Goal: Task Accomplishment & Management: Manage account settings

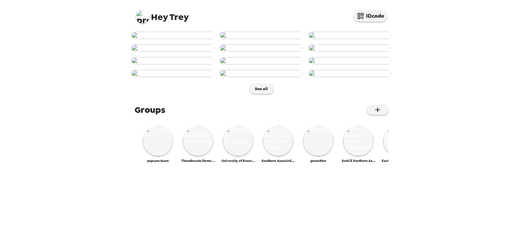
scroll to position [86, 0]
click at [148, 15] on img at bounding box center [142, 16] width 13 height 13
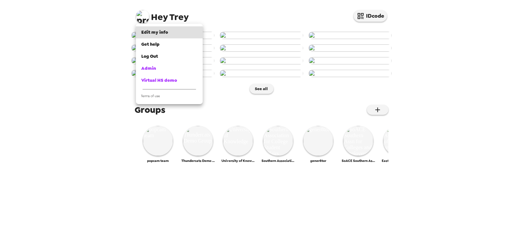
click at [185, 71] on div "Admin" at bounding box center [169, 68] width 56 height 7
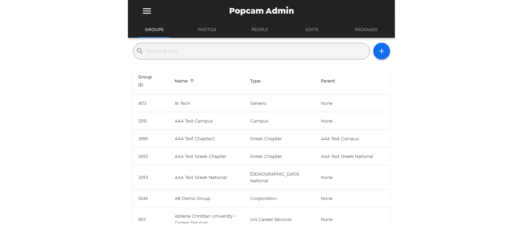
click at [212, 51] on input "text" at bounding box center [257, 51] width 220 height 11
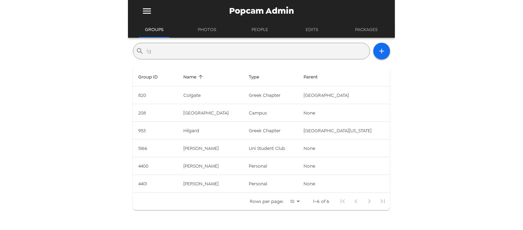
type input "l"
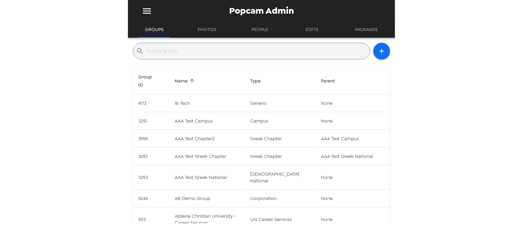
click at [145, 11] on icon "menu" at bounding box center [147, 10] width 8 height 5
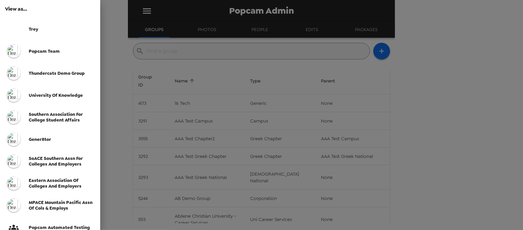
click at [70, 75] on span "Thundercats Demo Group" at bounding box center [57, 73] width 56 height 6
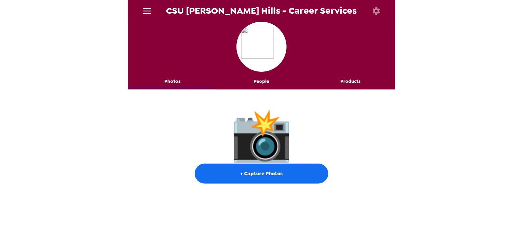
click at [257, 83] on button "People" at bounding box center [261, 81] width 89 height 16
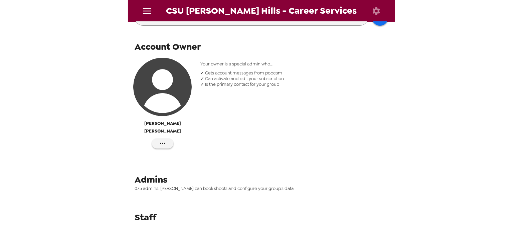
scroll to position [91, 0]
click at [166, 92] on img "button" at bounding box center [162, 86] width 58 height 58
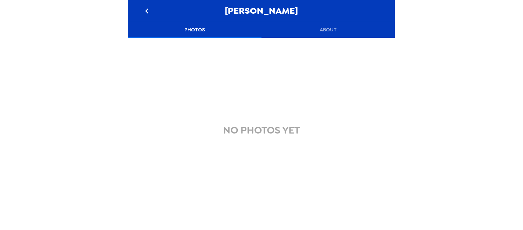
click at [327, 30] on button "About" at bounding box center [328, 30] width 134 height 16
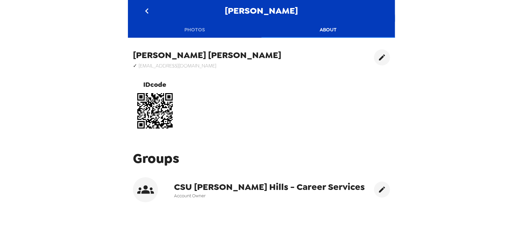
click at [183, 31] on button "Photos" at bounding box center [195, 30] width 134 height 16
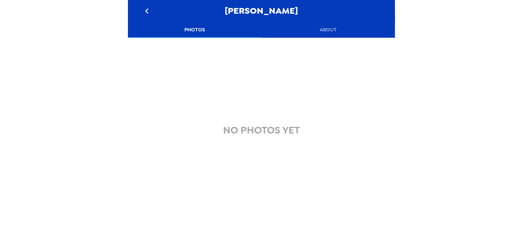
click at [147, 11] on icon "go back" at bounding box center [147, 11] width 11 height 11
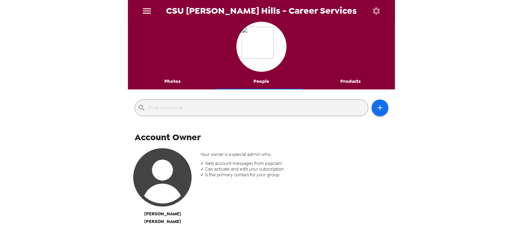
click at [145, 11] on icon "menu" at bounding box center [147, 10] width 8 height 5
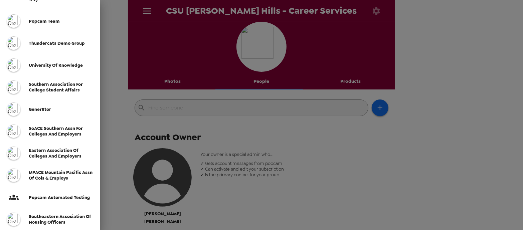
scroll to position [212, 0]
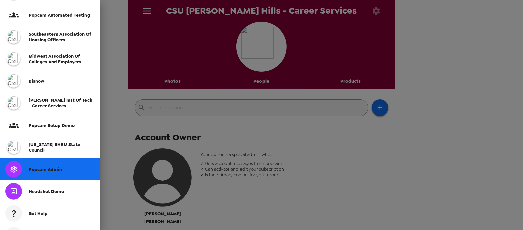
click at [52, 169] on span "Popcam Admin" at bounding box center [45, 170] width 33 height 6
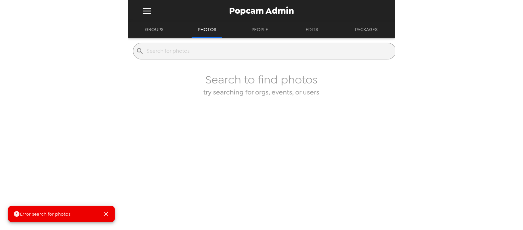
click at [134, 21] on div "Popcam Admin" at bounding box center [261, 11] width 267 height 22
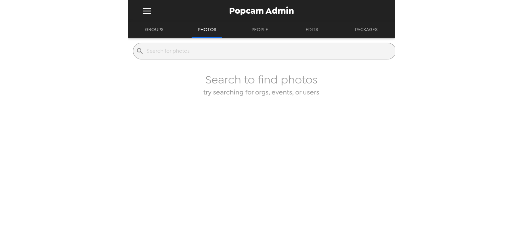
drag, startPoint x: 154, startPoint y: 31, endPoint x: 158, endPoint y: 36, distance: 6.8
click at [154, 32] on button "Groups" at bounding box center [154, 30] width 31 height 16
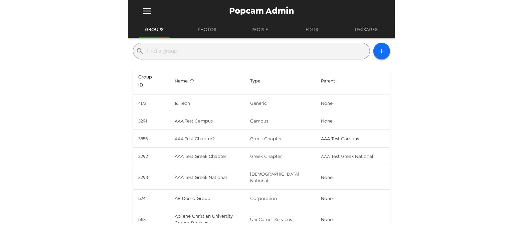
click at [176, 52] on input "text" at bounding box center [257, 51] width 220 height 11
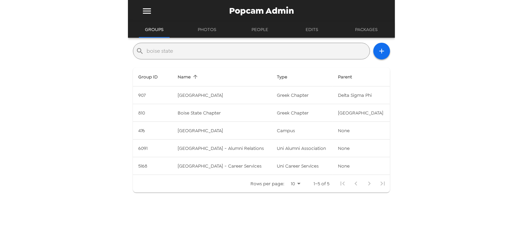
type input "boise state"
click at [212, 147] on td "Boise State University - Alumni Relations" at bounding box center [222, 149] width 99 height 18
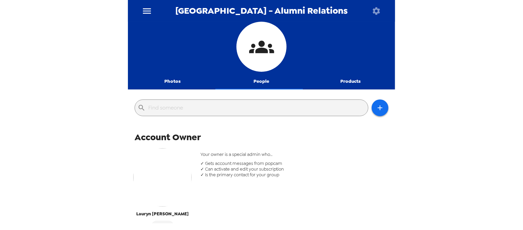
click at [256, 83] on button "People" at bounding box center [261, 81] width 89 height 16
click at [164, 83] on button "Photos" at bounding box center [172, 81] width 89 height 16
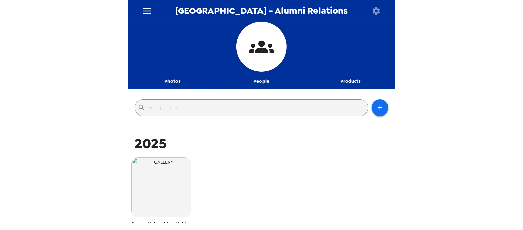
click at [147, 10] on icon "menu" at bounding box center [147, 11] width 11 height 11
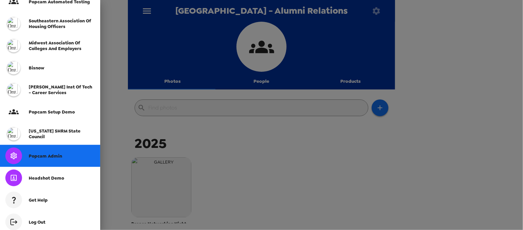
scroll to position [240, 0]
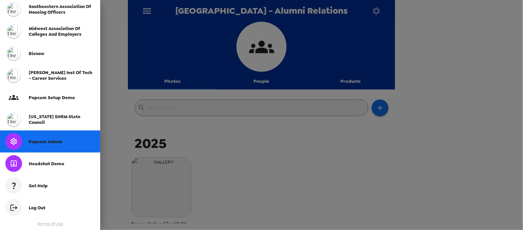
click at [55, 140] on span "Popcam Admin" at bounding box center [45, 142] width 33 height 6
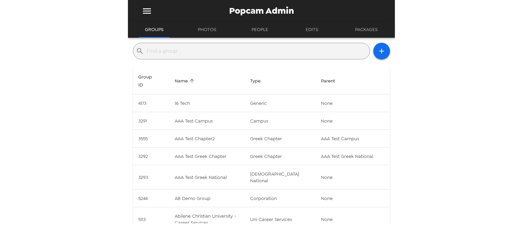
click at [177, 46] on input "text" at bounding box center [257, 51] width 220 height 11
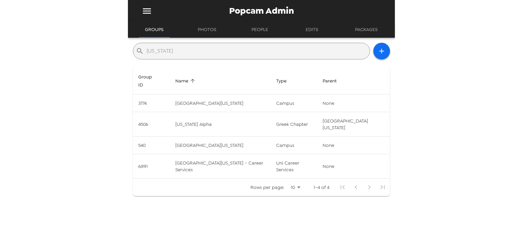
type input "idaho"
click at [251, 154] on td "University of Idaho - Career Services" at bounding box center [220, 166] width 101 height 24
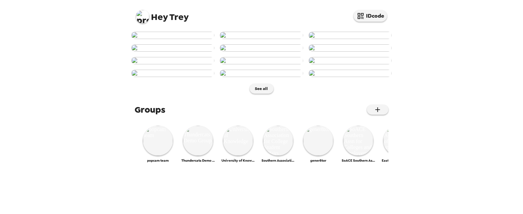
scroll to position [60, 0]
click at [372, 16] on button "IDcode" at bounding box center [369, 16] width 33 height 12
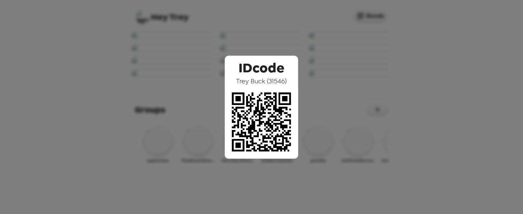
click at [200, 125] on div "IDcode [PERSON_NAME] ( 31546 )" at bounding box center [261, 107] width 523 height 214
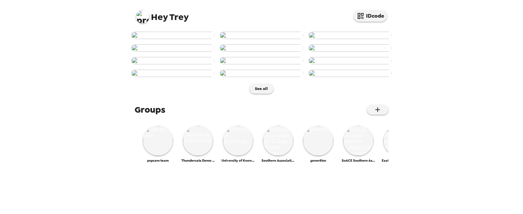
scroll to position [121, 0]
click at [273, 64] on img at bounding box center [261, 60] width 83 height 7
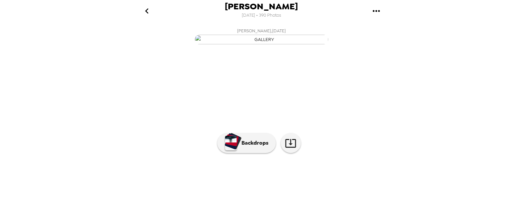
scroll to position [74, 0]
click at [244, 142] on p "Backdrops" at bounding box center [253, 143] width 30 height 8
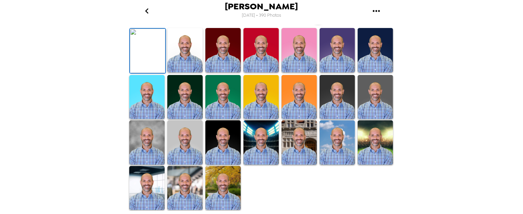
drag, startPoint x: 260, startPoint y: 17, endPoint x: 281, endPoint y: 13, distance: 21.0
click at [281, 13] on span "10/2/2025 • 390 Photos" at bounding box center [261, 15] width 39 height 9
click at [275, 17] on span "10/2/2025 • 390 Photos" at bounding box center [261, 15] width 39 height 9
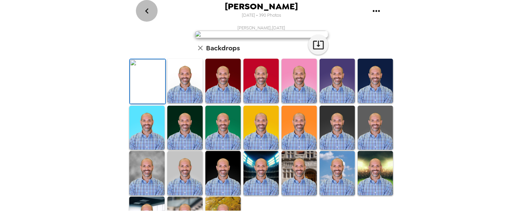
click at [148, 13] on icon "go back" at bounding box center [147, 11] width 11 height 11
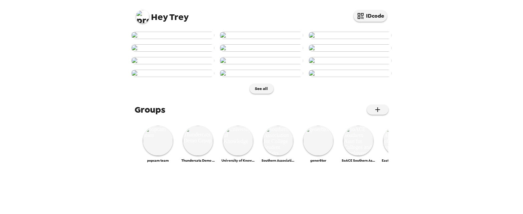
scroll to position [344, 0]
click at [147, 17] on img at bounding box center [142, 16] width 13 height 13
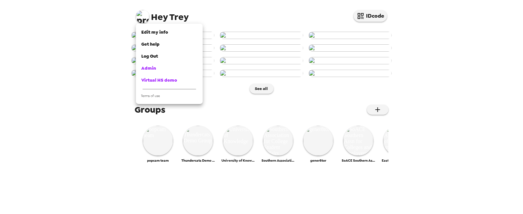
click at [182, 68] on div "Admin" at bounding box center [169, 68] width 56 height 7
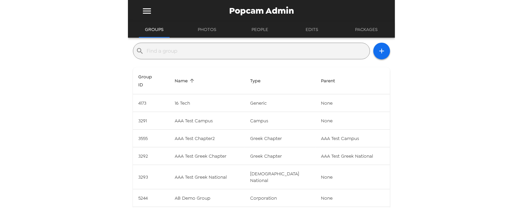
click at [194, 47] on input "text" at bounding box center [257, 51] width 220 height 11
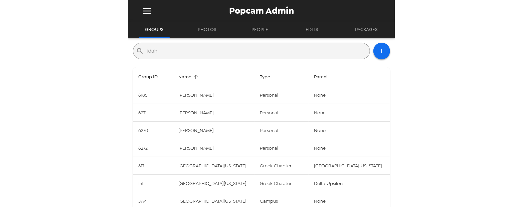
type input "idaho"
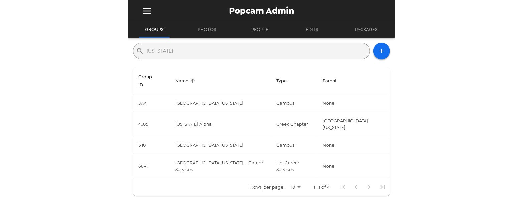
click at [268, 155] on td "University of Idaho - Career Services" at bounding box center [220, 166] width 101 height 24
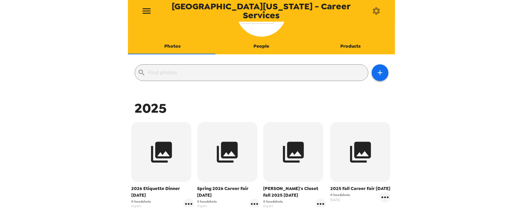
scroll to position [30, 0]
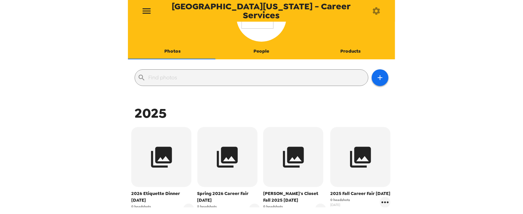
click at [266, 49] on button "People" at bounding box center [261, 51] width 89 height 16
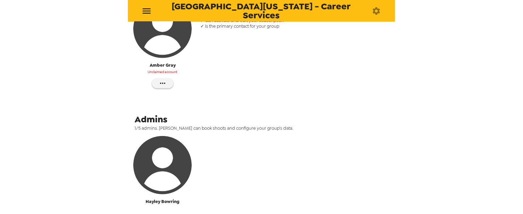
scroll to position [121, 0]
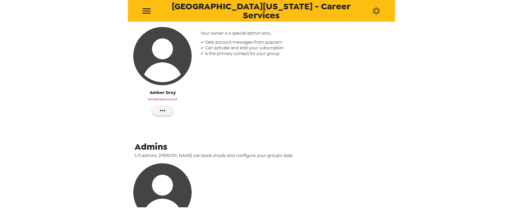
click at [165, 108] on icon "button" at bounding box center [163, 111] width 8 height 8
click at [185, 119] on li "Reinvite" at bounding box center [176, 124] width 50 height 12
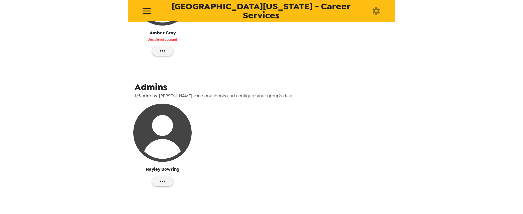
scroll to position [215, 0]
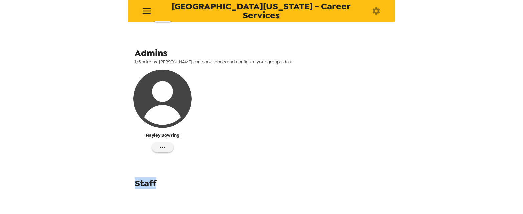
drag, startPoint x: 168, startPoint y: 184, endPoint x: 185, endPoint y: 183, distance: 17.7
click at [185, 183] on div "Staff" at bounding box center [261, 185] width 267 height 19
click at [146, 184] on span "Staff" at bounding box center [146, 184] width 22 height 12
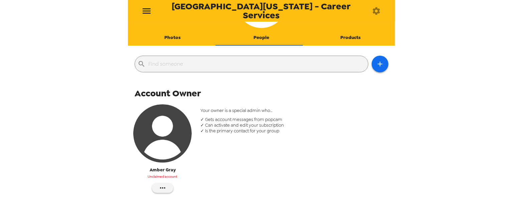
scroll to position [0, 0]
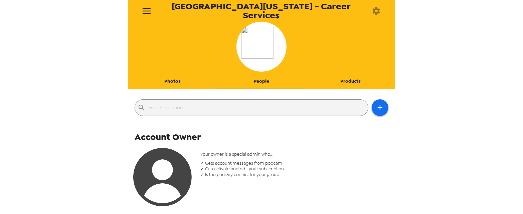
click at [174, 83] on button "Photos" at bounding box center [172, 81] width 89 height 16
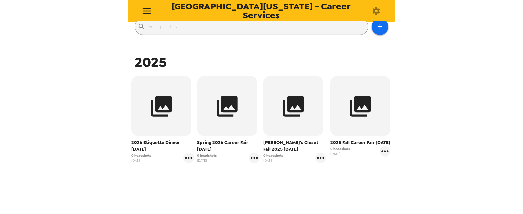
scroll to position [91, 0]
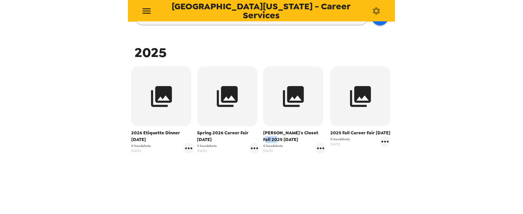
drag, startPoint x: 279, startPoint y: 139, endPoint x: 263, endPoint y: 139, distance: 16.7
click at [263, 139] on span "Joe's Closet Fall 2025 10/7/25" at bounding box center [294, 136] width 63 height 13
click at [267, 137] on span "Joe's Closet Fall 2025 10/7/25" at bounding box center [294, 136] width 63 height 13
click at [316, 151] on icon "gallery menu" at bounding box center [320, 148] width 11 height 11
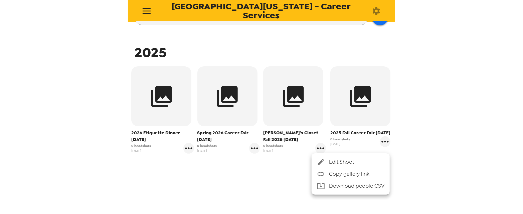
click at [326, 159] on div at bounding box center [323, 162] width 12 height 8
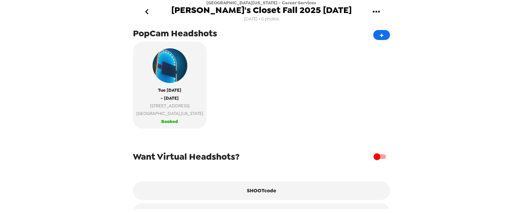
scroll to position [26, 0]
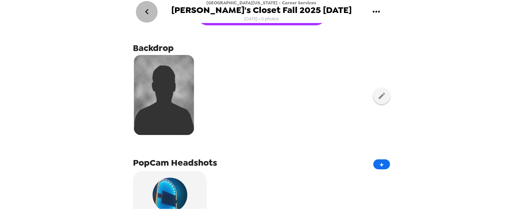
click at [147, 12] on icon "go back" at bounding box center [147, 11] width 11 height 11
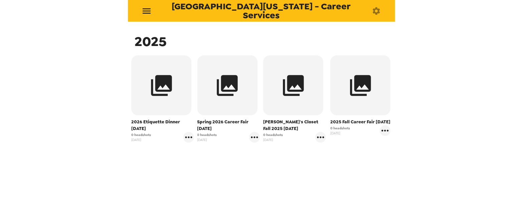
scroll to position [103, 0]
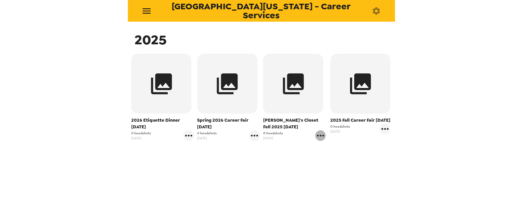
click at [317, 137] on icon "gallery menu" at bounding box center [320, 136] width 11 height 11
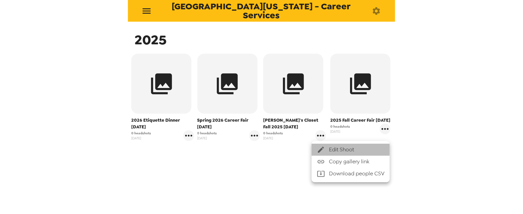
click at [329, 149] on span "Edit Shoot" at bounding box center [356, 150] width 55 height 8
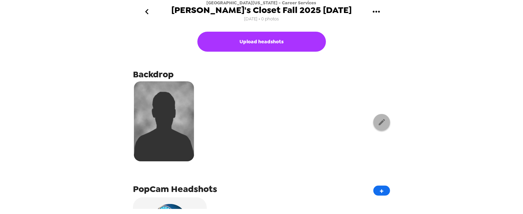
click at [378, 125] on icon "button" at bounding box center [382, 122] width 8 height 8
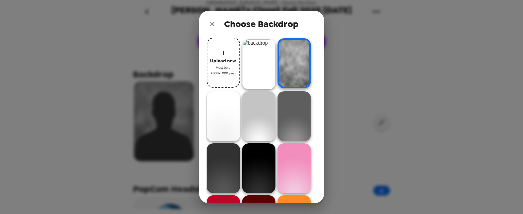
click at [256, 69] on img at bounding box center [258, 64] width 33 height 50
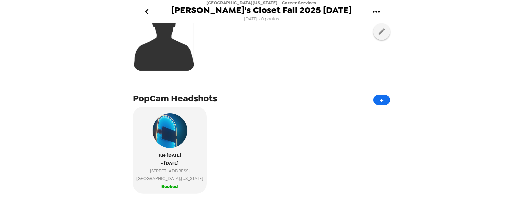
scroll to position [178, 0]
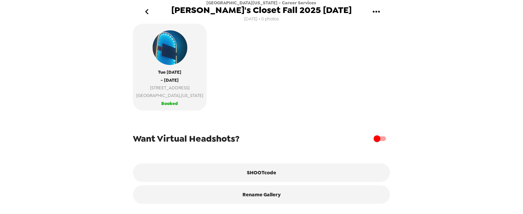
click at [279, 177] on button "SHOOTcode" at bounding box center [261, 173] width 257 height 19
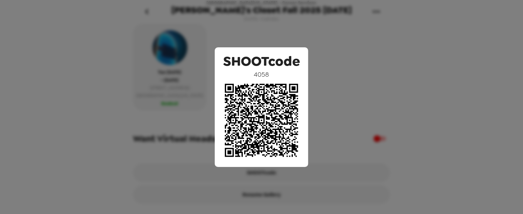
click at [269, 41] on div "SHOOTcode 4058" at bounding box center [261, 107] width 523 height 214
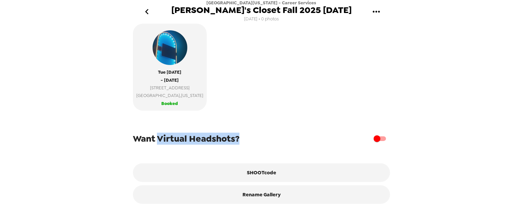
drag, startPoint x: 157, startPoint y: 142, endPoint x: 265, endPoint y: 145, distance: 107.9
click at [265, 145] on div "Want Virtual Headshots?" at bounding box center [261, 139] width 257 height 13
click at [221, 141] on span "Want Virtual Headshots?" at bounding box center [186, 139] width 106 height 12
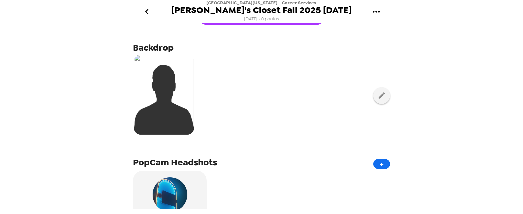
scroll to position [0, 0]
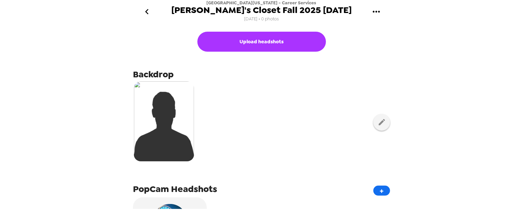
click at [147, 9] on icon "go back" at bounding box center [147, 11] width 11 height 11
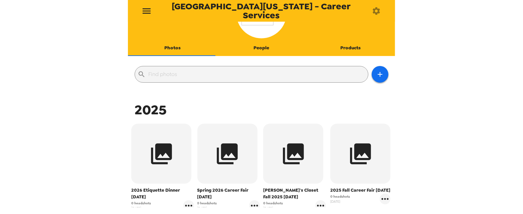
scroll to position [60, 0]
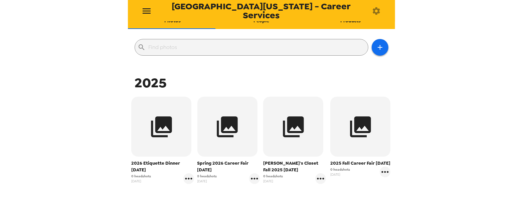
click at [379, 52] on button "button" at bounding box center [379, 47] width 17 height 17
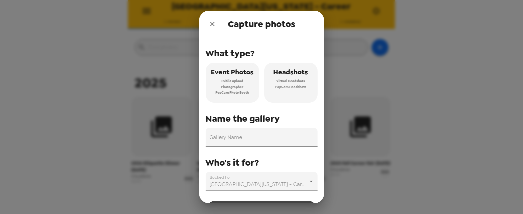
click at [291, 80] on span "Virtual Headshots" at bounding box center [290, 81] width 29 height 6
click at [234, 139] on input "Gallery Name" at bounding box center [262, 137] width 112 height 19
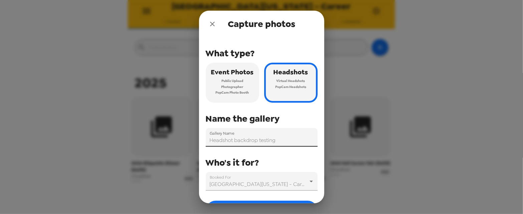
scroll to position [23, 0]
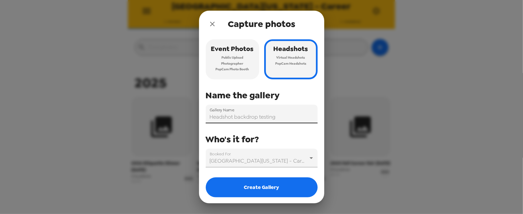
type input "Headshot backdrop testing"
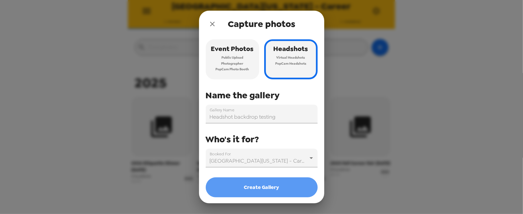
click at [262, 188] on button "Create Gallery" at bounding box center [262, 188] width 112 height 20
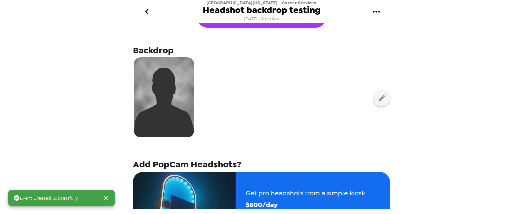
scroll to position [24, 0]
click at [378, 97] on icon "button" at bounding box center [382, 98] width 8 height 8
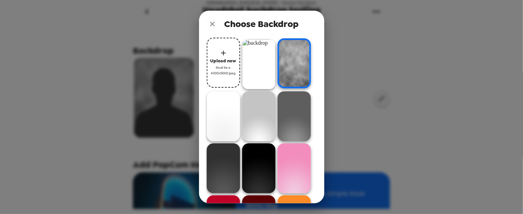
click at [260, 65] on img at bounding box center [258, 64] width 33 height 50
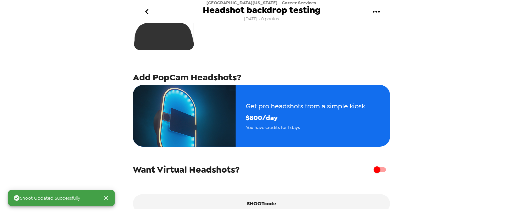
scroll to position [145, 0]
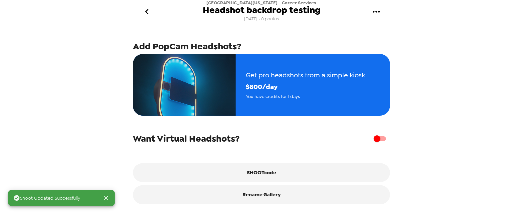
click at [374, 139] on input "checkbox" at bounding box center [377, 139] width 38 height 13
checkbox input "true"
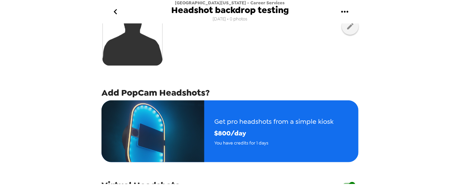
scroll to position [0, 0]
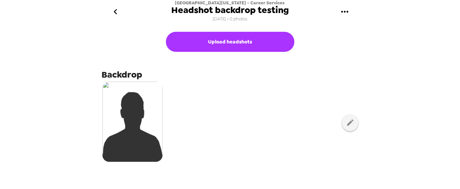
click at [114, 13] on icon "go back" at bounding box center [115, 11] width 11 height 11
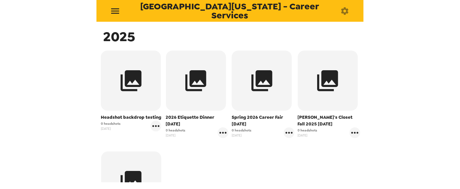
scroll to position [107, 0]
click at [136, 87] on icon "button" at bounding box center [130, 80] width 25 height 25
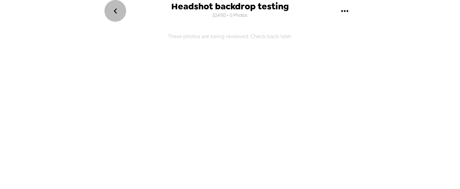
click at [117, 11] on icon "go back" at bounding box center [115, 11] width 11 height 11
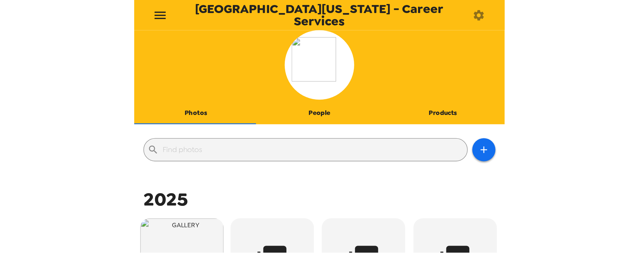
scroll to position [107, 0]
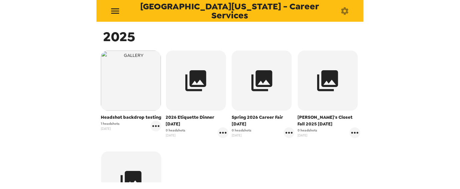
click at [124, 91] on img "button" at bounding box center [131, 80] width 60 height 60
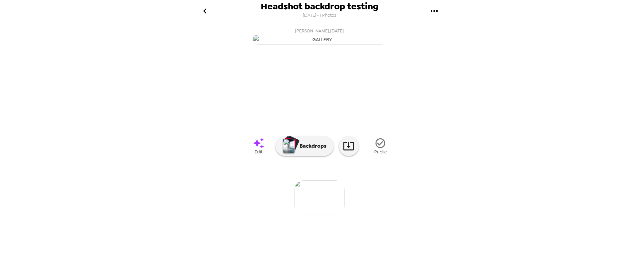
click at [206, 10] on icon "go back" at bounding box center [205, 11] width 11 height 11
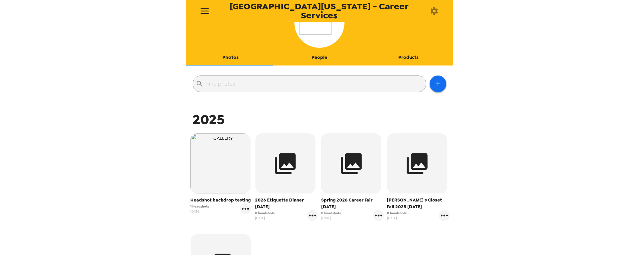
scroll to position [37, 0]
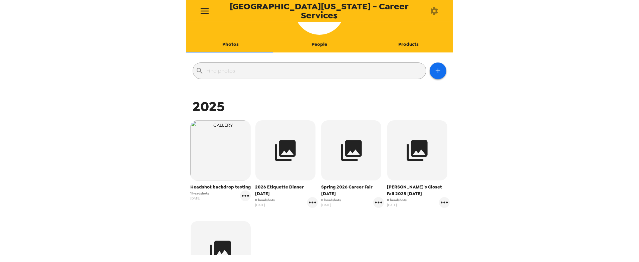
click at [246, 198] on icon "gallery menu" at bounding box center [245, 195] width 11 height 11
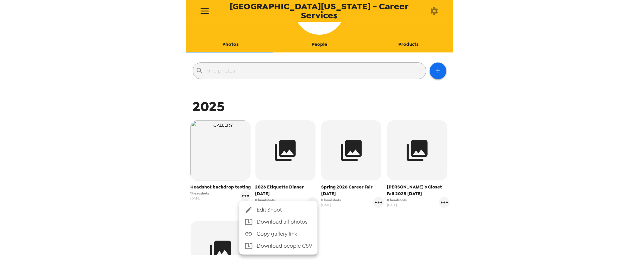
click at [165, 161] on div at bounding box center [319, 131] width 639 height 262
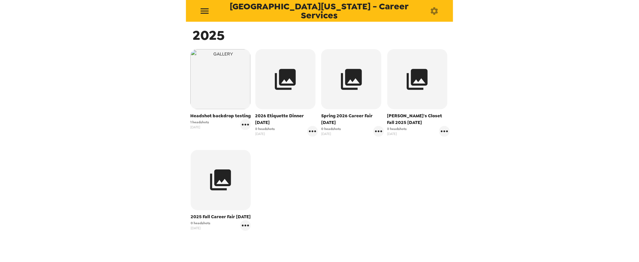
scroll to position [111, 0]
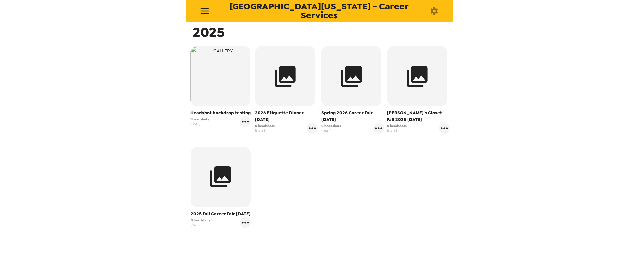
click at [439, 126] on icon "gallery menu" at bounding box center [444, 128] width 11 height 11
click at [464, 141] on span "Edit Shoot" at bounding box center [478, 142] width 55 height 8
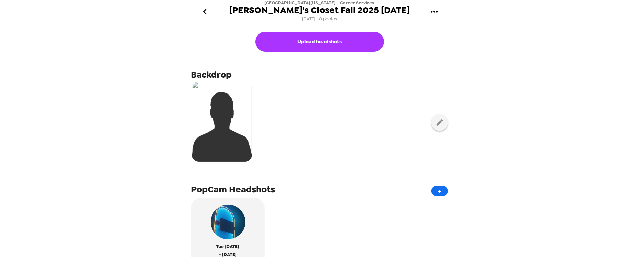
click at [431, 125] on button "button" at bounding box center [439, 122] width 17 height 17
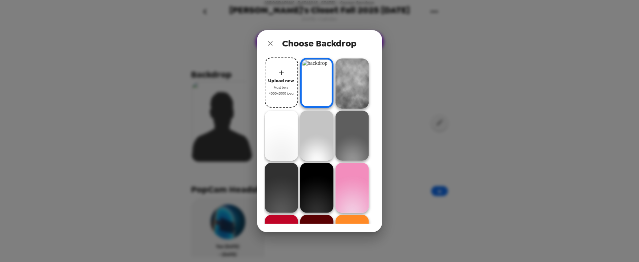
click at [272, 40] on icon "close" at bounding box center [270, 43] width 8 height 8
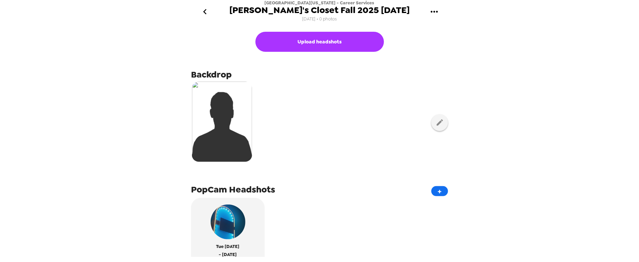
click at [206, 14] on icon "go back" at bounding box center [205, 11] width 11 height 11
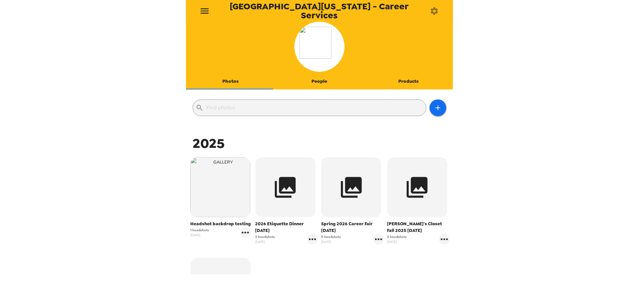
click at [209, 11] on icon "menu" at bounding box center [204, 11] width 11 height 11
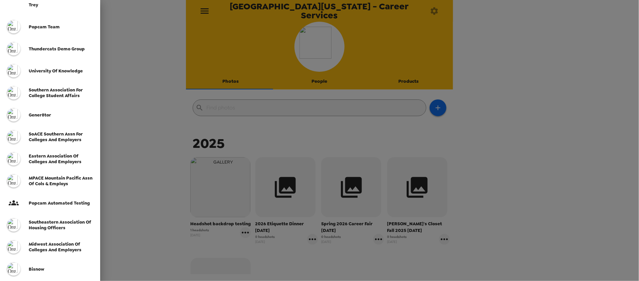
scroll to position [111, 0]
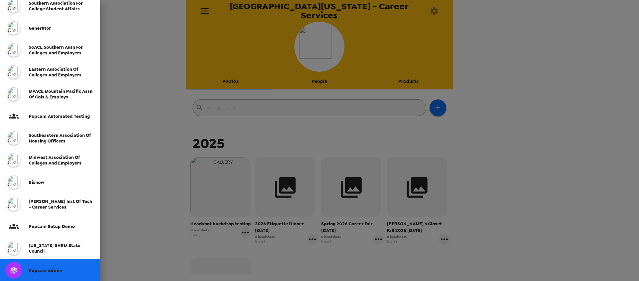
click at [53, 214] on div "Popcam Admin" at bounding box center [50, 270] width 100 height 22
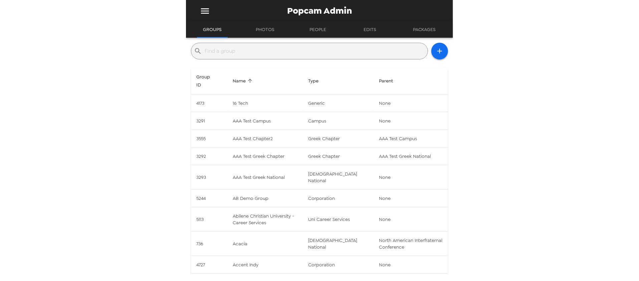
click at [290, 52] on input "text" at bounding box center [315, 51] width 220 height 11
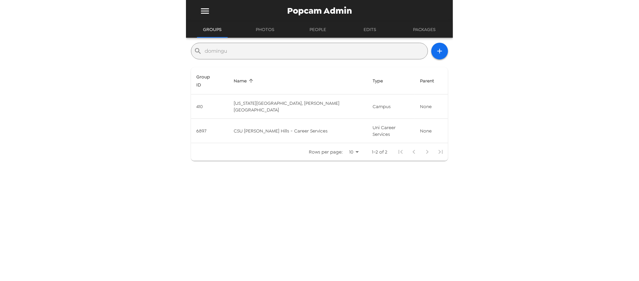
type input "domingu"
click at [295, 119] on td "CSU [PERSON_NAME] Hills - Career Services" at bounding box center [297, 131] width 139 height 24
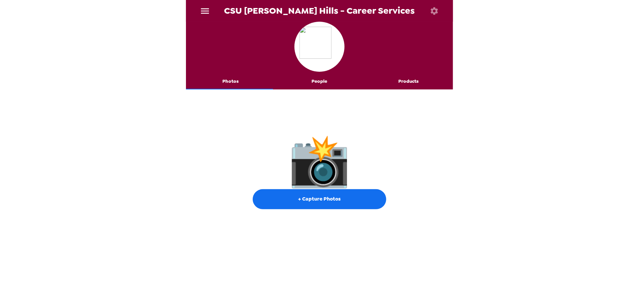
click at [429, 11] on button "button" at bounding box center [434, 11] width 22 height 22
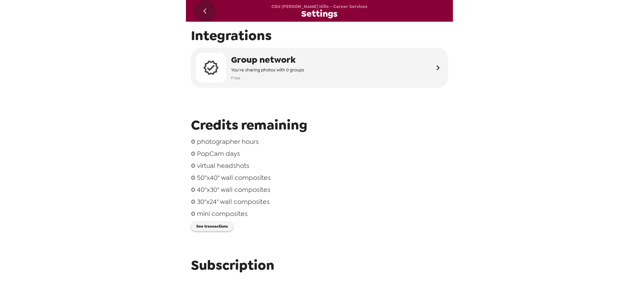
click at [200, 10] on button "go back" at bounding box center [205, 11] width 22 height 22
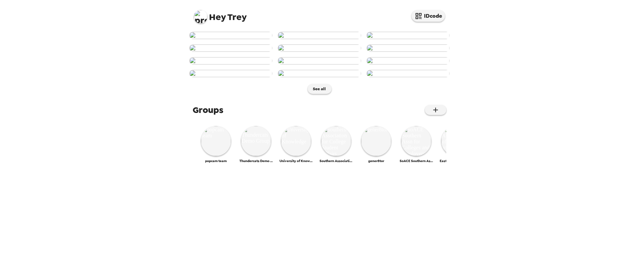
click at [202, 16] on img at bounding box center [200, 16] width 13 height 13
drag, startPoint x: 450, startPoint y: 93, endPoint x: 449, endPoint y: 142, distance: 49.4
click at [448, 148] on div at bounding box center [319, 131] width 639 height 262
click at [449, 133] on div "Edit my info Get help Log Out Admin Virtual HS demo Terms of use" at bounding box center [319, 131] width 639 height 262
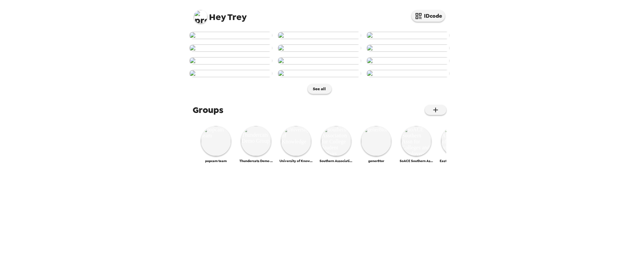
click at [409, 156] on img at bounding box center [416, 141] width 30 height 30
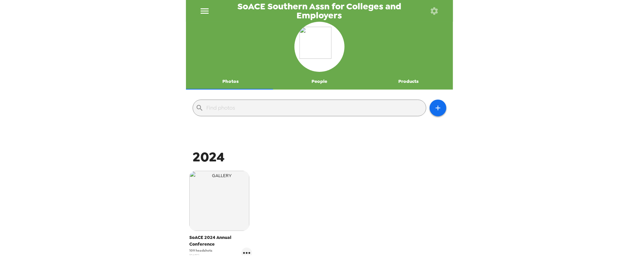
click at [227, 203] on img "button" at bounding box center [219, 201] width 60 height 60
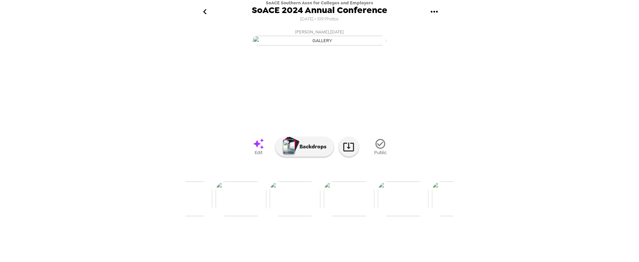
click at [360, 216] on img at bounding box center [349, 198] width 51 height 35
click at [238, 216] on img at bounding box center [229, 198] width 51 height 35
click at [249, 216] on img at bounding box center [248, 198] width 51 height 35
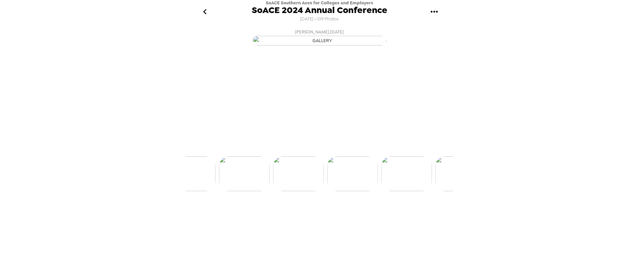
scroll to position [0, 324]
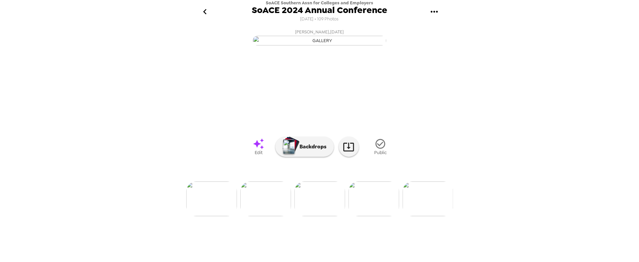
click at [269, 216] on div at bounding box center [319, 187] width 267 height 57
click at [267, 216] on img at bounding box center [265, 198] width 51 height 35
click at [224, 216] on img at bounding box center [211, 198] width 51 height 35
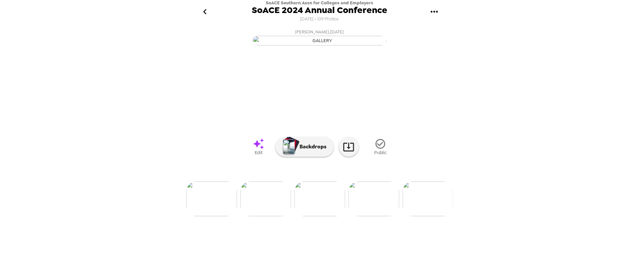
click at [308, 151] on p "Backdrops" at bounding box center [311, 147] width 30 height 8
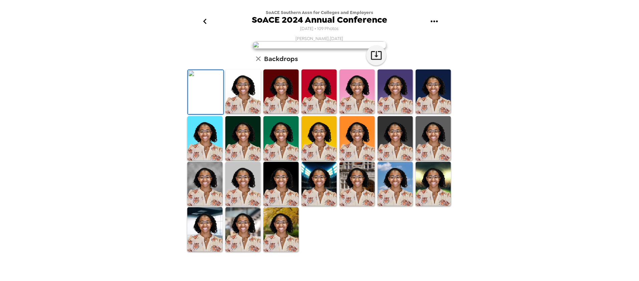
scroll to position [0, 0]
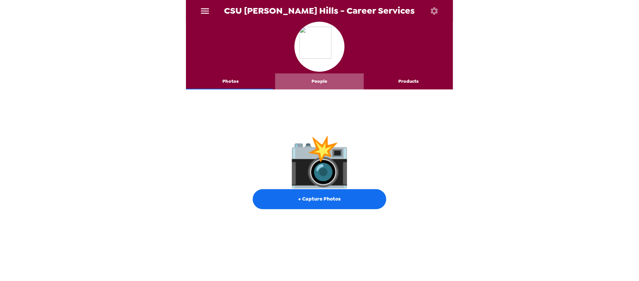
click at [330, 82] on button "People" at bounding box center [319, 81] width 89 height 16
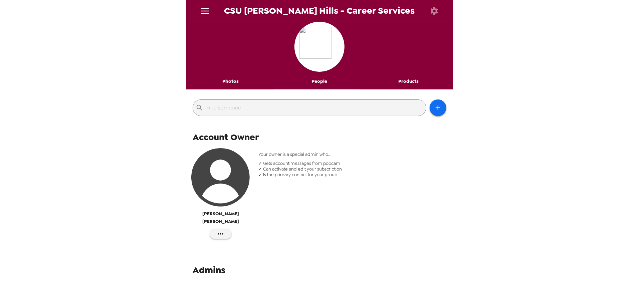
click at [433, 18] on button "button" at bounding box center [434, 11] width 22 height 22
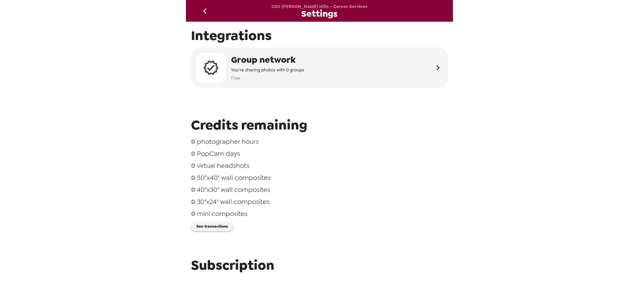
click at [221, 231] on button "See transactions" at bounding box center [212, 226] width 42 height 10
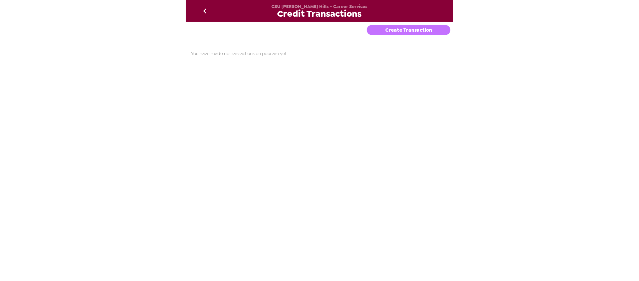
click at [423, 33] on button "Create Transaction" at bounding box center [408, 30] width 83 height 10
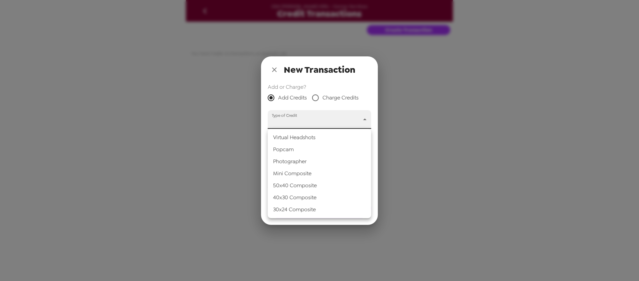
drag, startPoint x: 316, startPoint y: 122, endPoint x: 314, endPoint y: 143, distance: 20.5
click at [316, 122] on body "CSU Dominguez Hills - Career Services Credit Transactions Create Transaction Yo…" at bounding box center [319, 140] width 639 height 281
click at [312, 148] on li "Popcam" at bounding box center [319, 150] width 103 height 12
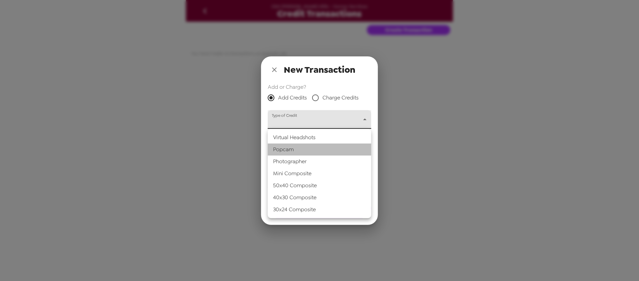
type input "popcam"
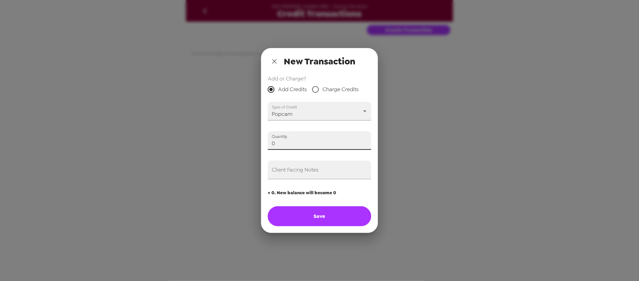
drag, startPoint x: 295, startPoint y: 147, endPoint x: 243, endPoint y: 144, distance: 52.1
click at [243, 144] on div "New Transaction Add or Charge? Add Credits Charge Credits Type of Credit Popcam…" at bounding box center [319, 140] width 639 height 281
type input "1"
click at [299, 175] on input "Client Facing Notes" at bounding box center [319, 170] width 103 height 19
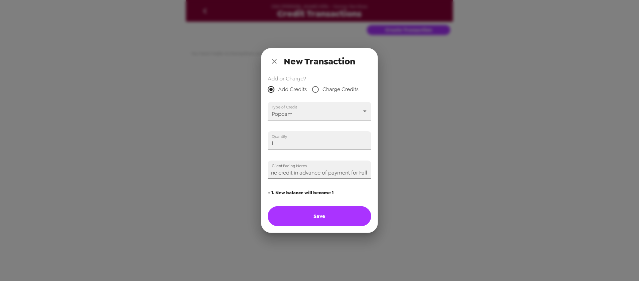
drag, startPoint x: 321, startPoint y: 171, endPoint x: 484, endPoint y: 188, distance: 164.1
click at [485, 186] on div "New Transaction Add or Charge? Add Credits Charge Credits Type of Credit Popcam…" at bounding box center [319, 140] width 639 height 281
type input "Adding one credit in advance of payment for career fair 10/8/25 (Trey)"
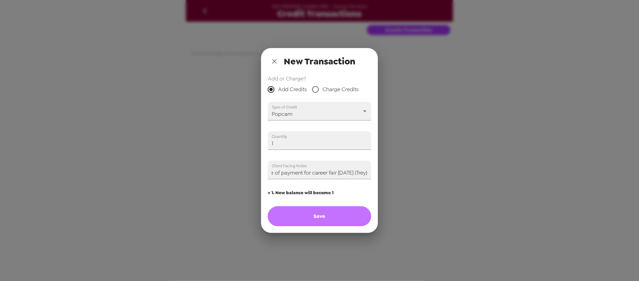
click at [332, 211] on button "Save" at bounding box center [319, 216] width 103 height 20
type input "0"
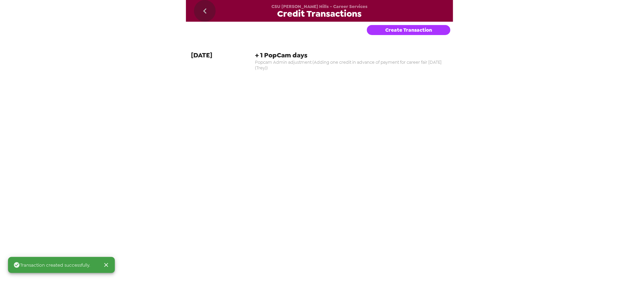
click at [203, 11] on icon "go back" at bounding box center [205, 11] width 11 height 11
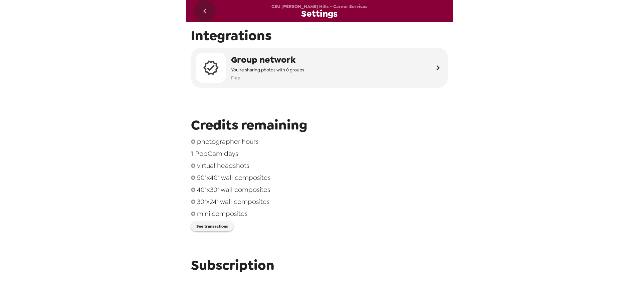
click at [206, 12] on icon "go back" at bounding box center [205, 11] width 11 height 11
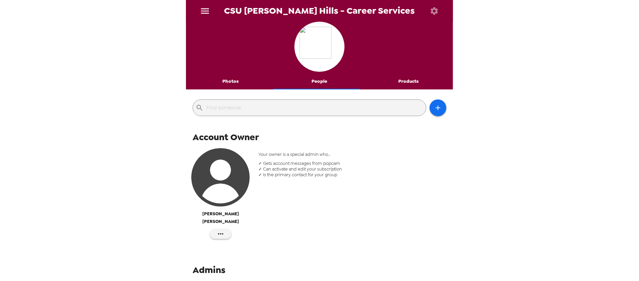
scroll to position [37, 0]
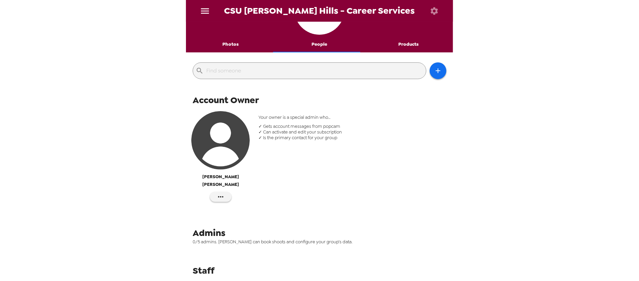
drag, startPoint x: 231, startPoint y: 32, endPoint x: 231, endPoint y: 36, distance: 3.4
click at [231, 35] on div at bounding box center [319, 11] width 267 height 52
click at [232, 44] on button "Photos" at bounding box center [230, 44] width 89 height 16
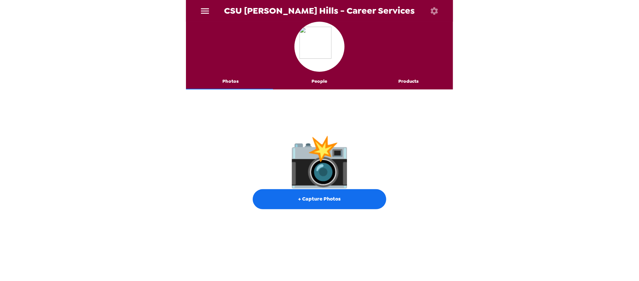
click at [328, 205] on button "+ Capture Photos" at bounding box center [320, 199] width 134 height 20
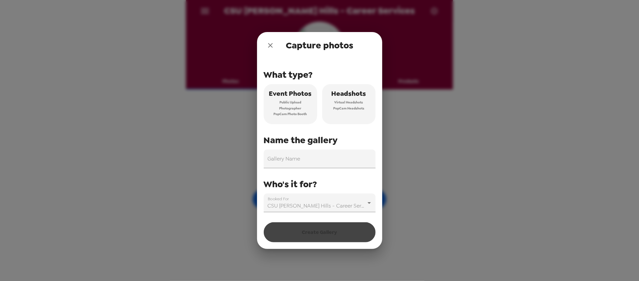
click at [350, 110] on span "PopCam Headshots" at bounding box center [348, 108] width 31 height 6
click at [314, 157] on input "Gallery Name" at bounding box center [320, 159] width 112 height 19
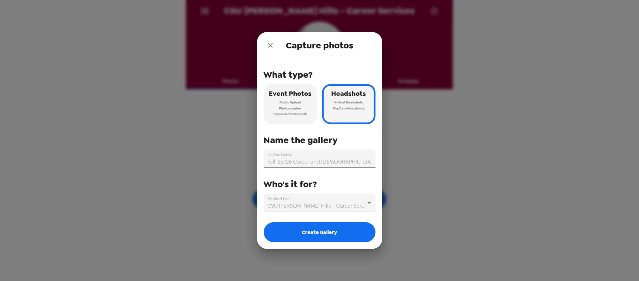
scroll to position [0, 5]
type input "Fall '25/26 Career and [DEMOGRAPHIC_DATA] Fair [DATE]"
click at [327, 235] on button "Create Gallery" at bounding box center [320, 232] width 112 height 20
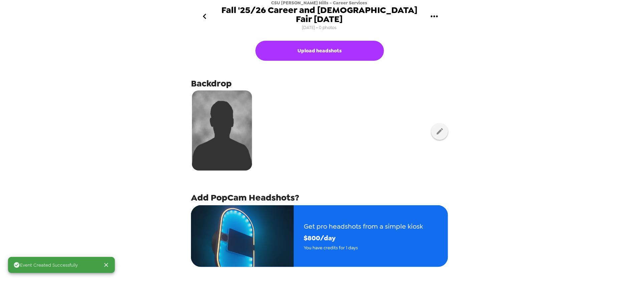
click at [436, 127] on icon "button" at bounding box center [440, 131] width 8 height 8
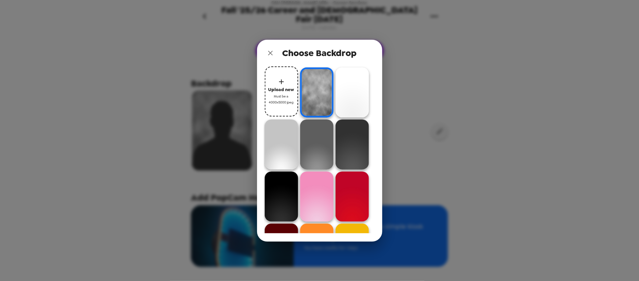
click at [292, 94] on span "Must be a 4000x5000 jpeg" at bounding box center [281, 99] width 27 height 12
click at [286, 94] on span "Must be a 4000x5000 jpeg" at bounding box center [281, 99] width 27 height 12
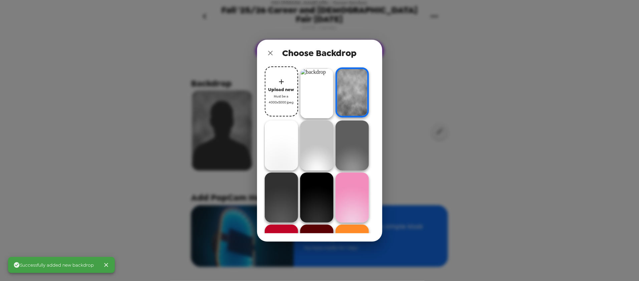
click at [320, 87] on img at bounding box center [316, 93] width 33 height 50
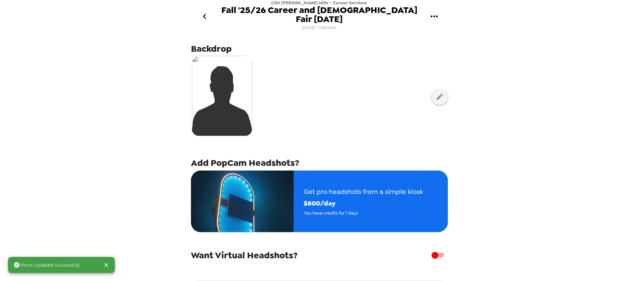
scroll to position [79, 0]
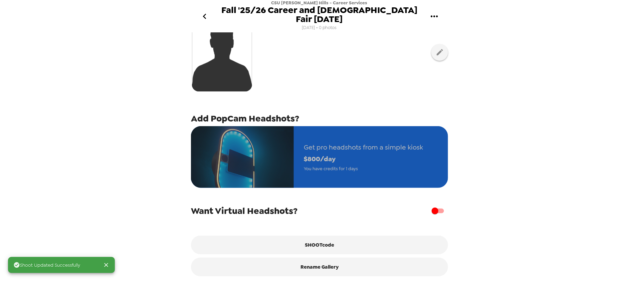
click at [335, 142] on span "Get pro headshots from a simple kiosk" at bounding box center [363, 148] width 119 height 12
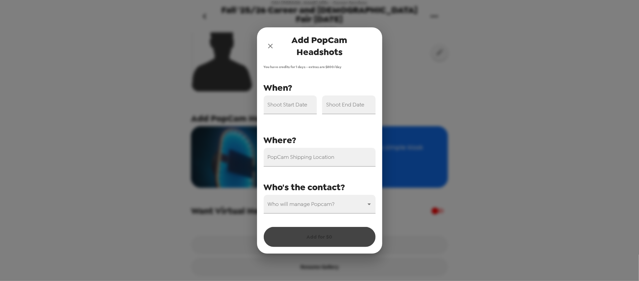
click at [294, 161] on input "PopCam Shipping Location" at bounding box center [320, 157] width 112 height 19
paste input "1000 E. Victoria Street, WH 200, Carson, CA, 90747"
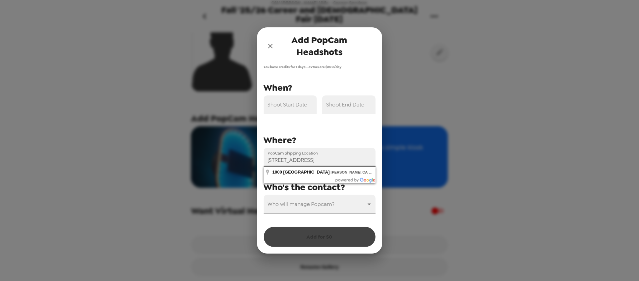
type input "1000 East Victoria Street, Carson, CA 90747, USA"
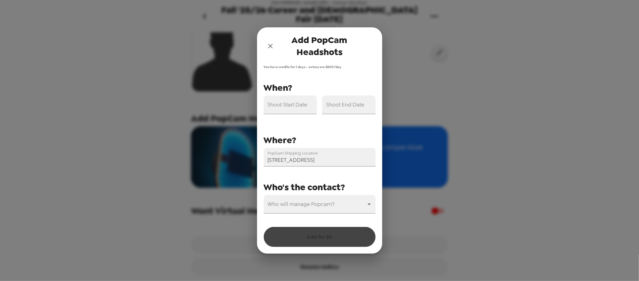
scroll to position [0, 0]
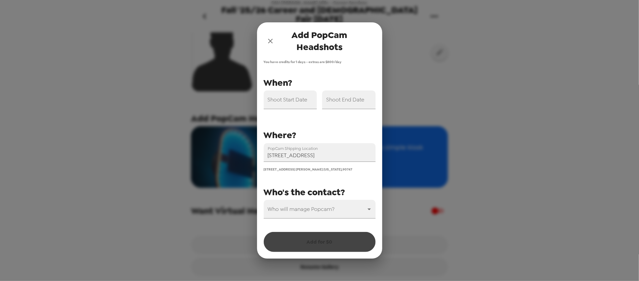
click at [312, 211] on body "CSU Dominguez Hills - Career Services Fall '25/26 Career and Internship Fair 10…" at bounding box center [319, 140] width 639 height 281
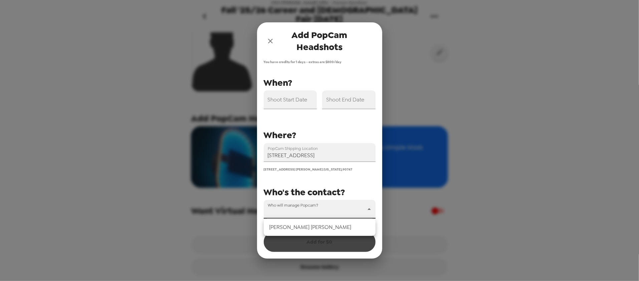
click at [308, 225] on li "Diana Osejo" at bounding box center [320, 227] width 112 height 12
type input "69841"
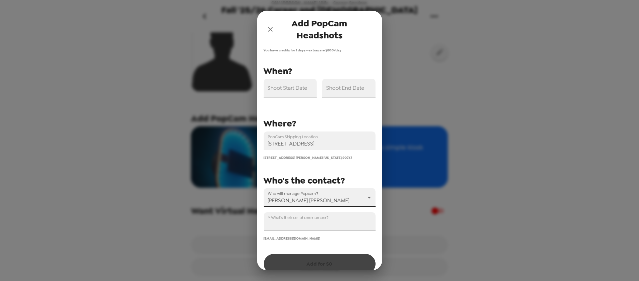
click at [300, 223] on input "^ What's their cellphone number?" at bounding box center [320, 221] width 112 height 19
paste input "+1 (562) 773-5278"
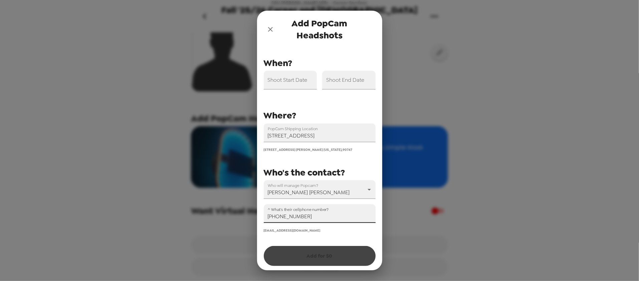
scroll to position [10, 0]
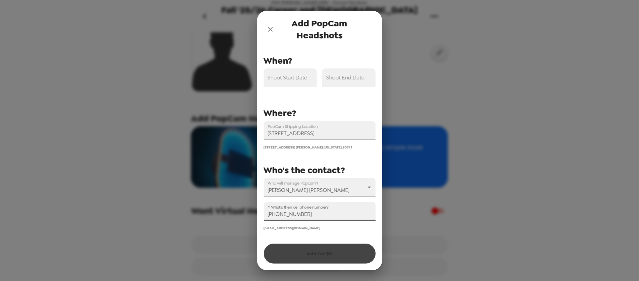
type input "+1 (562) 773-5278"
click at [314, 226] on div "[EMAIL_ADDRESS][DOMAIN_NAME]" at bounding box center [320, 228] width 112 height 4
click at [332, 246] on div "Add for $ 0" at bounding box center [320, 250] width 112 height 27
click at [322, 134] on input "1000 East Victoria Street, Carson, CA 90747, USA" at bounding box center [320, 130] width 112 height 19
click at [324, 136] on input "1000 East Victoria Street, Carson, CA 90747, USA" at bounding box center [320, 130] width 112 height 19
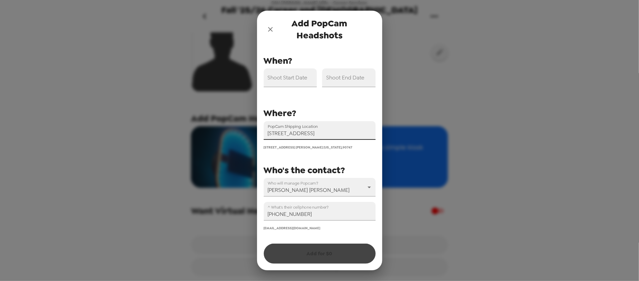
click at [297, 81] on input "Shoot Start Date" at bounding box center [290, 77] width 53 height 19
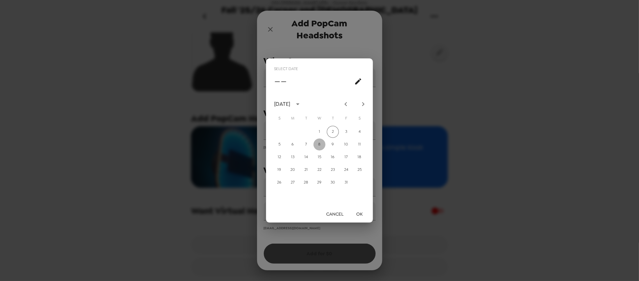
click at [320, 143] on button "8" at bounding box center [319, 145] width 12 height 12
type input "[DATE]"
drag, startPoint x: 364, startPoint y: 215, endPoint x: 366, endPoint y: 171, distance: 43.8
click at [364, 214] on button "OK" at bounding box center [359, 214] width 21 height 12
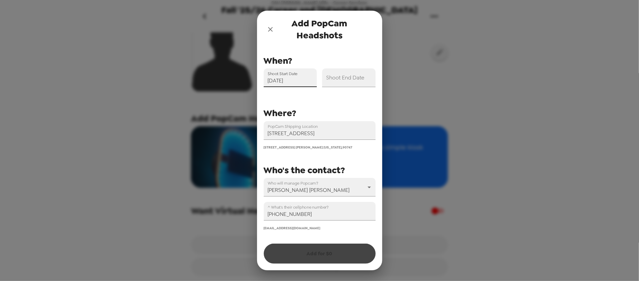
click at [352, 80] on input "Shoot End Date" at bounding box center [348, 77] width 53 height 19
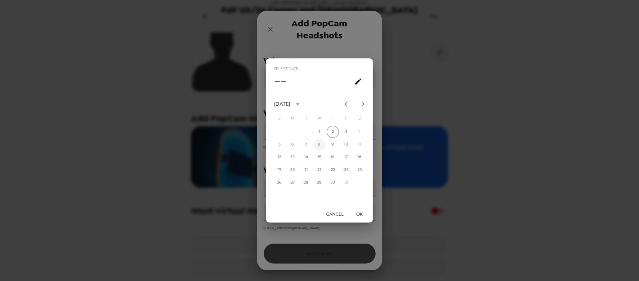
click at [322, 144] on button "8" at bounding box center [319, 145] width 12 height 12
type input "[DATE]"
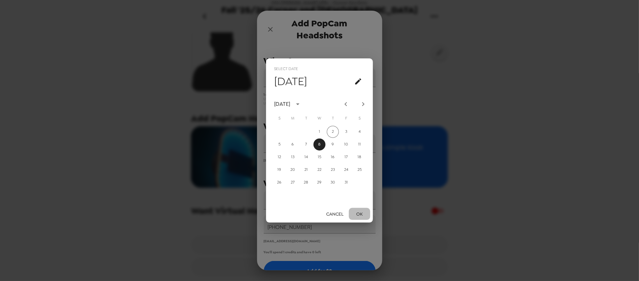
click at [359, 218] on button "OK" at bounding box center [359, 214] width 21 height 12
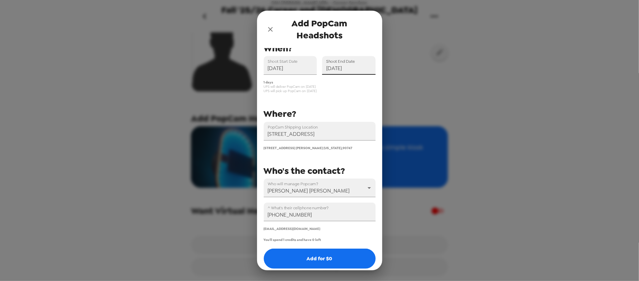
scroll to position [28, 0]
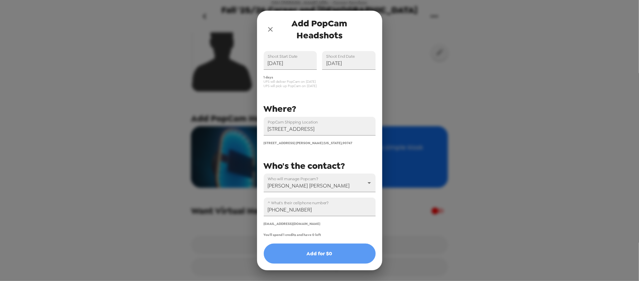
click at [335, 255] on button "Add for $ 0" at bounding box center [320, 254] width 112 height 20
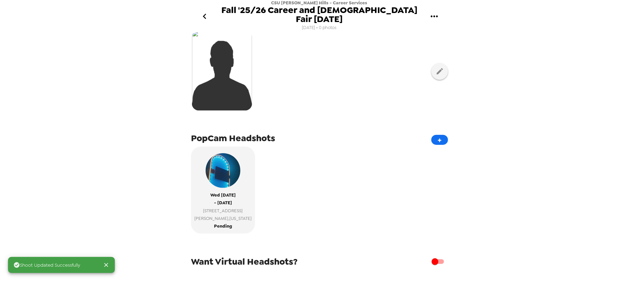
scroll to position [0, 0]
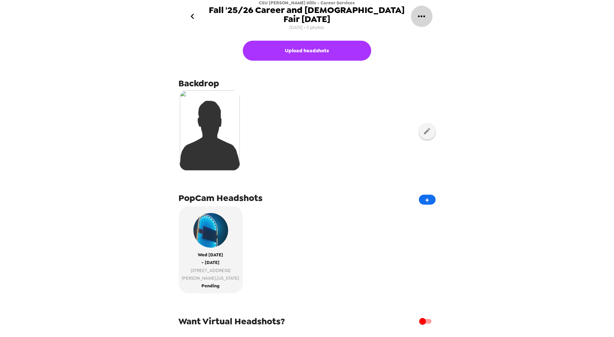
click at [428, 11] on button "gallery menu" at bounding box center [422, 16] width 22 height 22
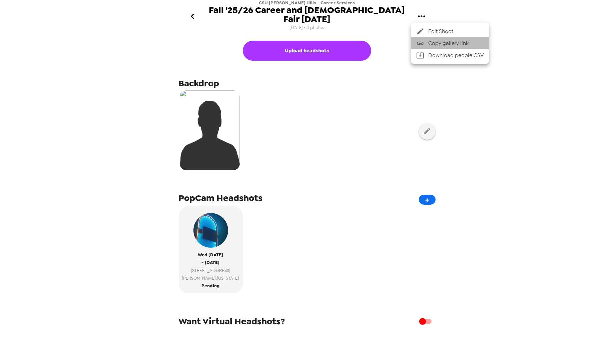
click at [442, 43] on span "Copy gallery link" at bounding box center [456, 43] width 55 height 8
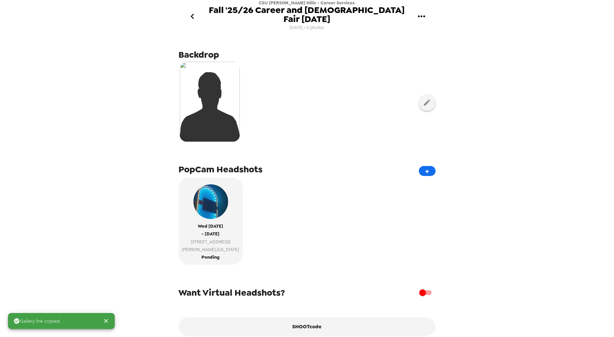
scroll to position [56, 0]
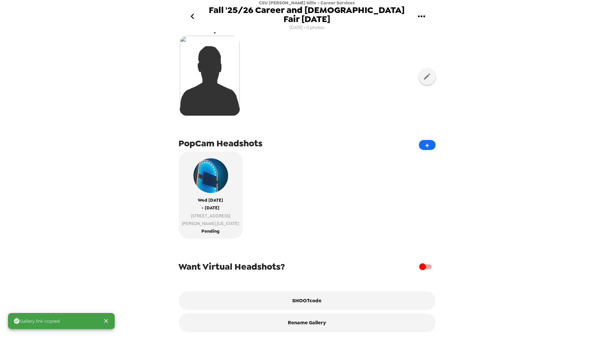
click at [321, 294] on button "SHOOTcode" at bounding box center [307, 301] width 257 height 19
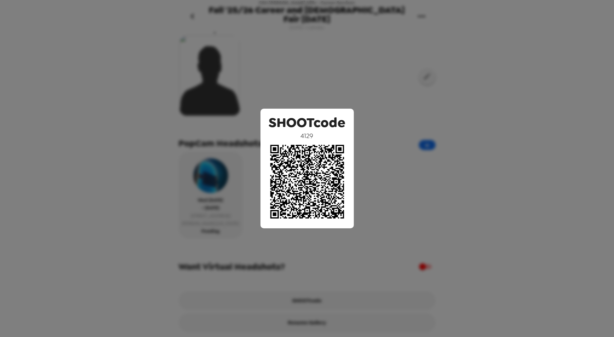
drag, startPoint x: 359, startPoint y: 61, endPoint x: 297, endPoint y: 51, distance: 62.9
click at [359, 61] on div "SHOOTcode 4129" at bounding box center [307, 168] width 614 height 337
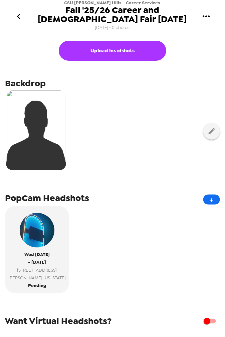
click at [174, 146] on div at bounding box center [112, 131] width 215 height 84
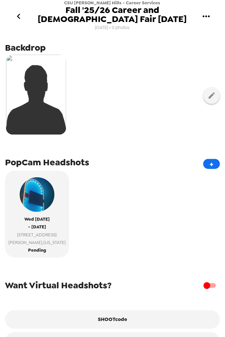
scroll to position [60, 0]
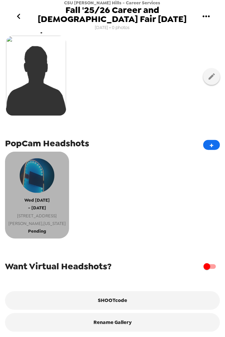
click at [48, 197] on span "[DATE]" at bounding box center [36, 201] width 25 height 8
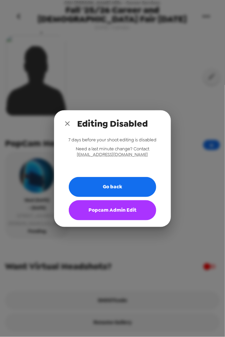
click at [111, 214] on button "Popcam Admin Edit" at bounding box center [112, 211] width 87 height 20
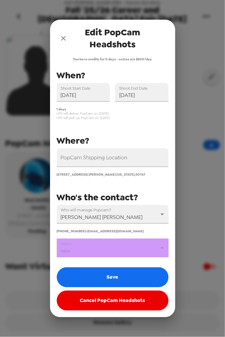
click at [118, 251] on body "CSU [PERSON_NAME] Hills - Career Services Fall '25/26 Career and [DEMOGRAPHIC_D…" at bounding box center [112, 168] width 225 height 337
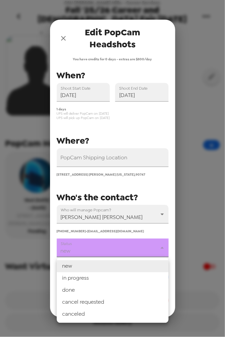
click at [114, 274] on li "in progress" at bounding box center [113, 279] width 112 height 12
type input "in progress"
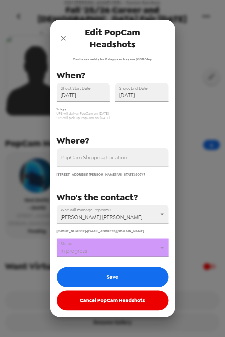
click at [115, 269] on button "Save" at bounding box center [113, 278] width 112 height 20
